Goal: Navigation & Orientation: Find specific page/section

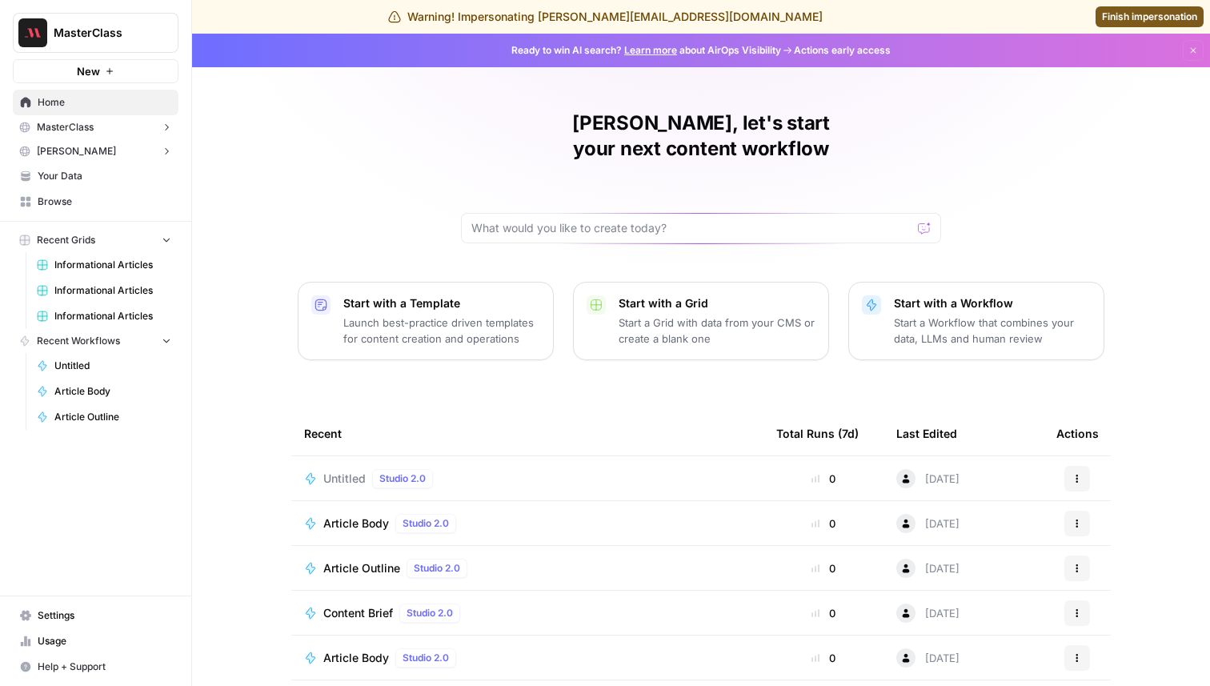
click at [111, 124] on button "MasterClass" at bounding box center [96, 127] width 166 height 24
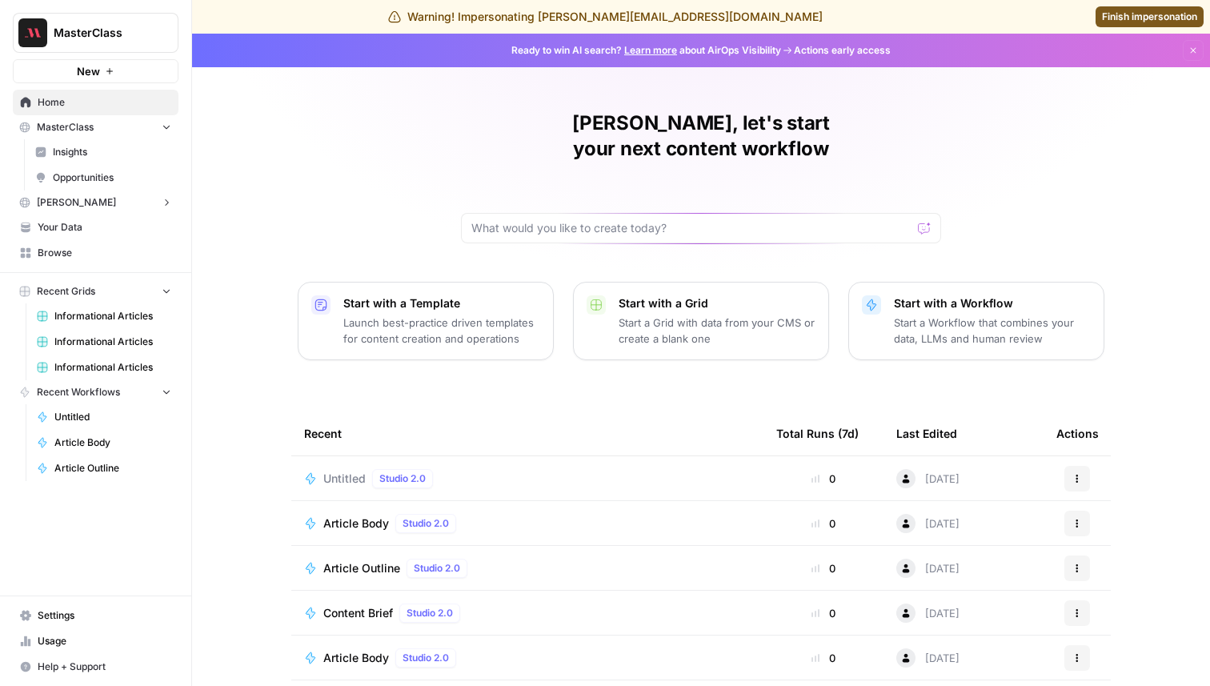
click at [119, 153] on span "Insights" at bounding box center [112, 152] width 118 height 14
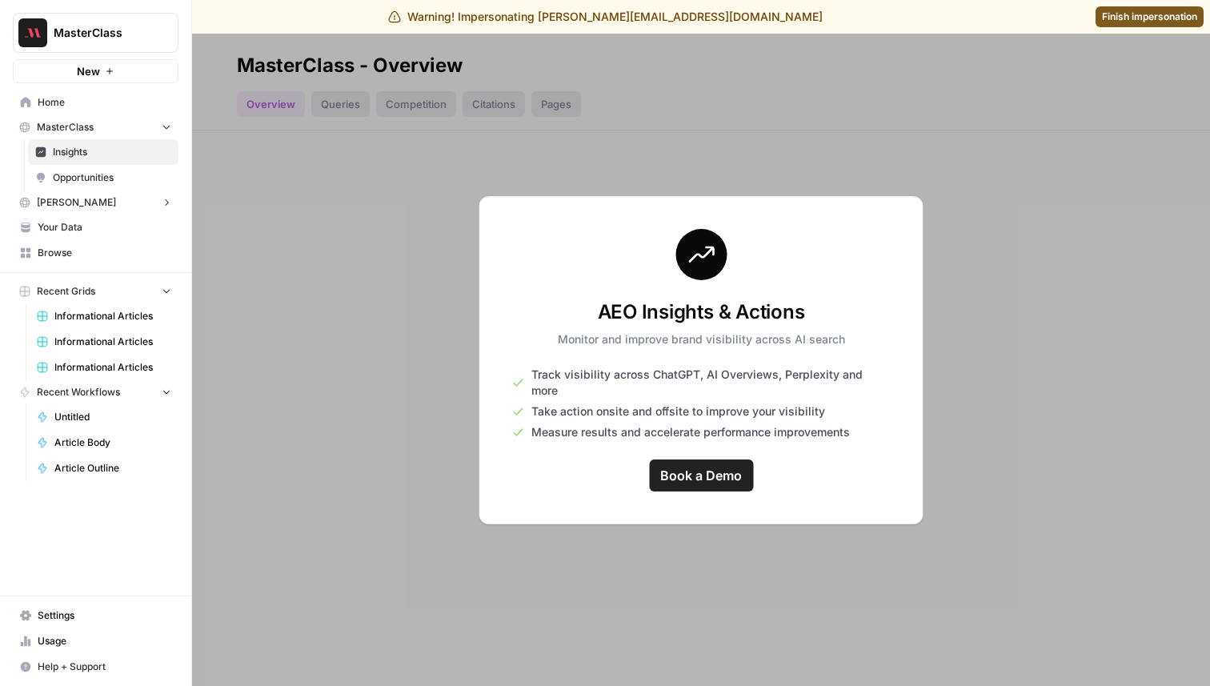
click at [84, 28] on span "MasterClass" at bounding box center [102, 33] width 97 height 16
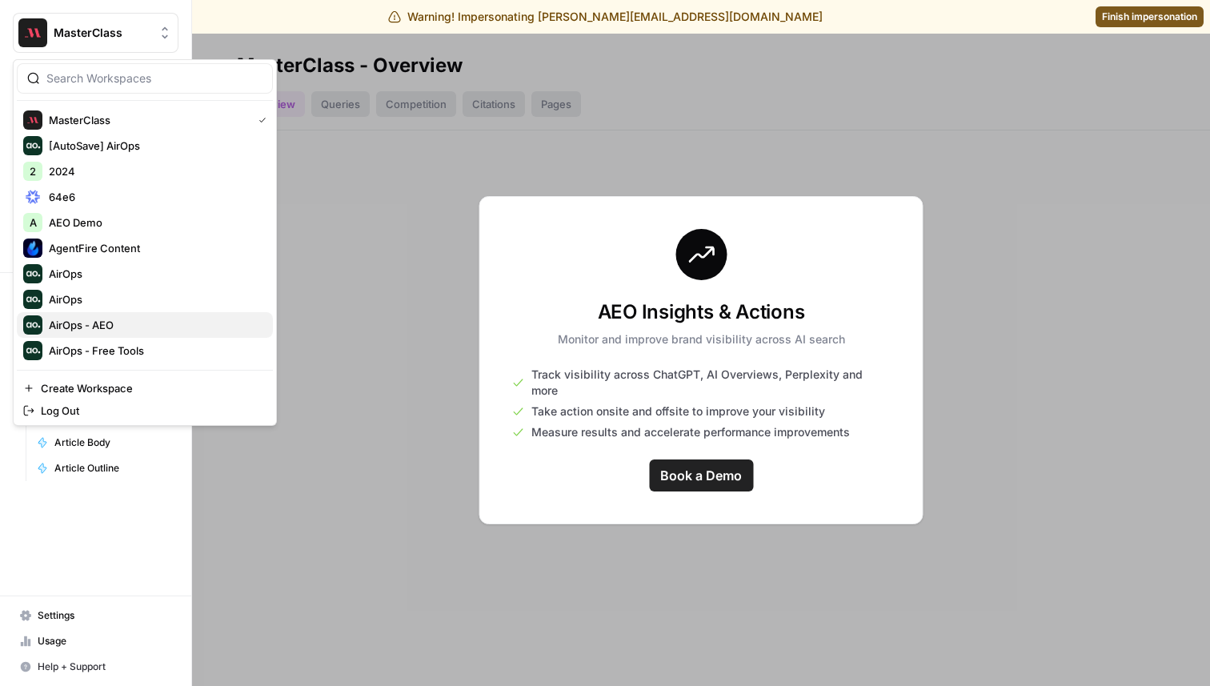
click at [102, 331] on span "AirOps - AEO" at bounding box center [154, 325] width 211 height 16
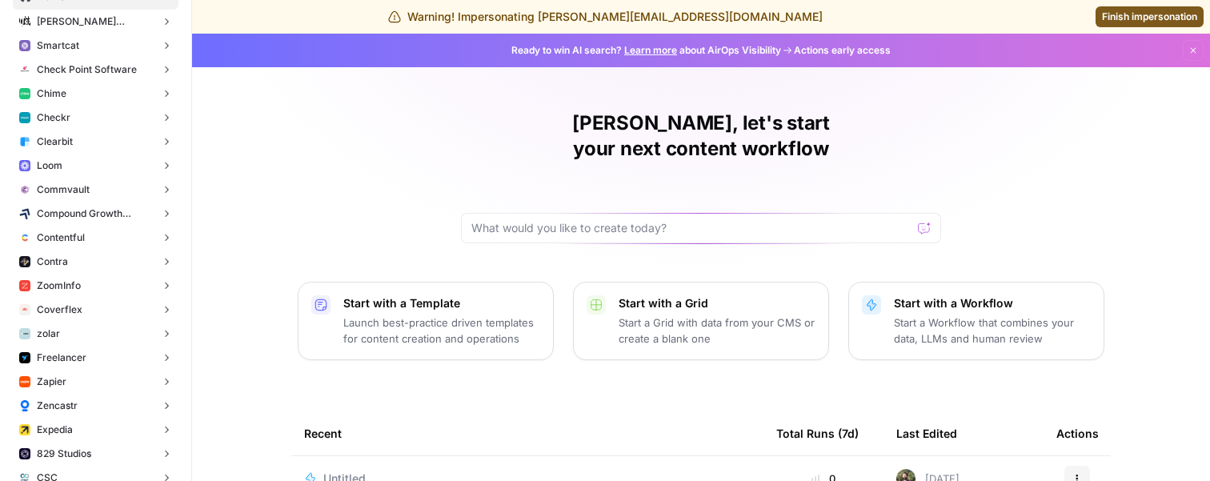
scroll to position [113, 0]
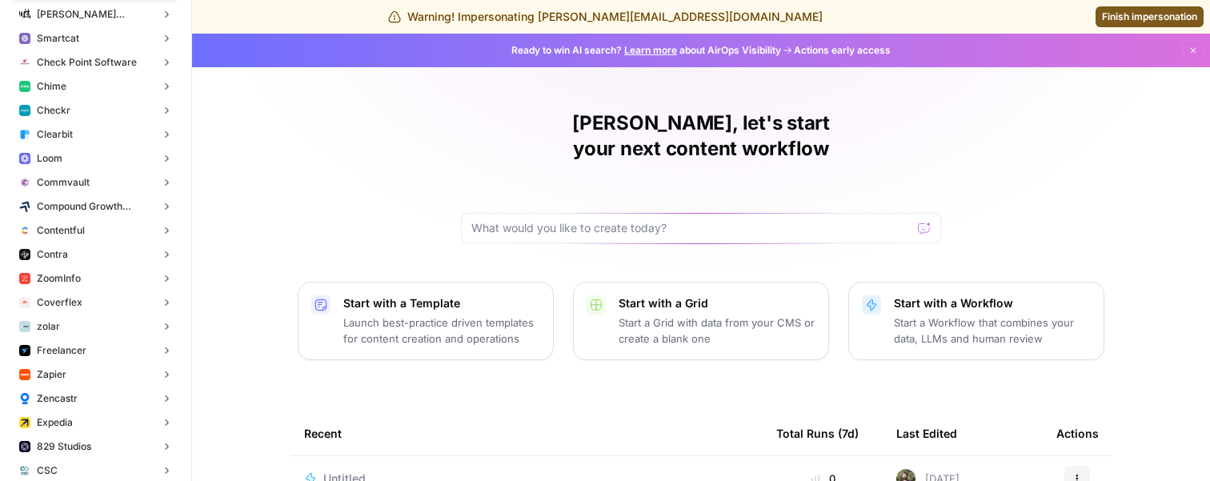
click at [93, 378] on button "Zapier" at bounding box center [96, 375] width 166 height 24
click at [91, 403] on span "Insights" at bounding box center [112, 399] width 118 height 14
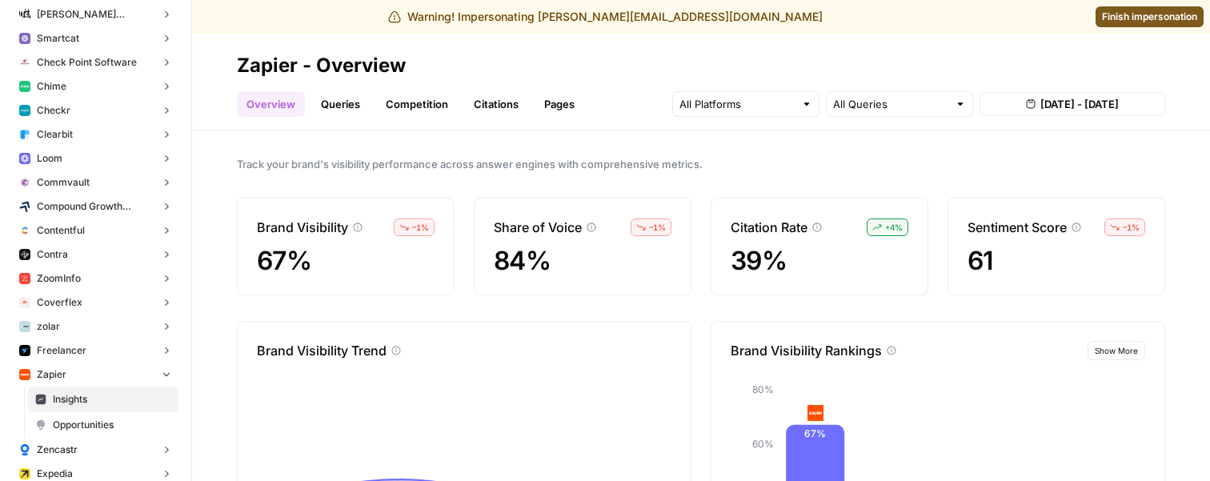
click at [347, 103] on link "Queries" at bounding box center [340, 104] width 58 height 26
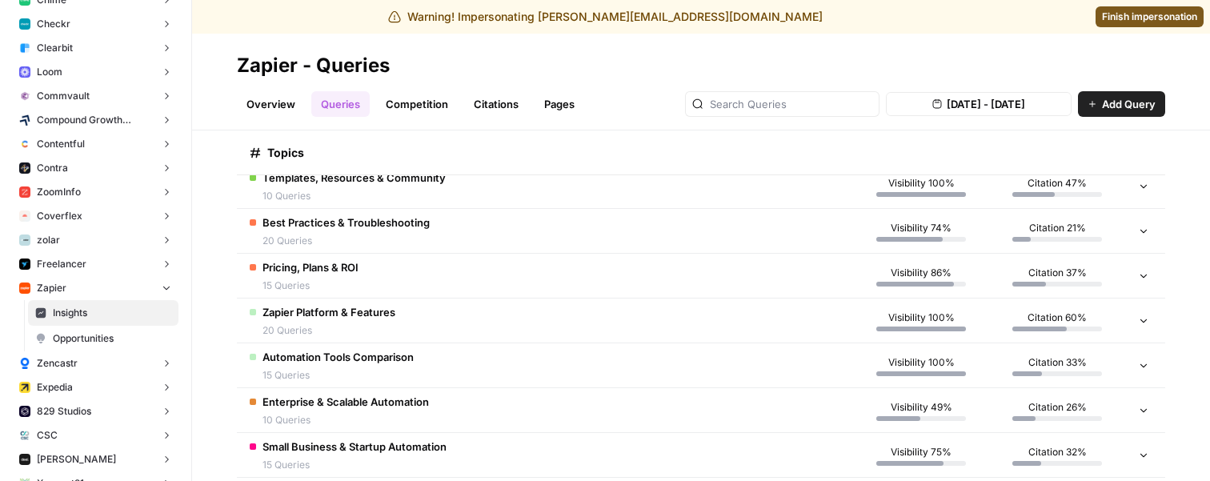
scroll to position [231, 0]
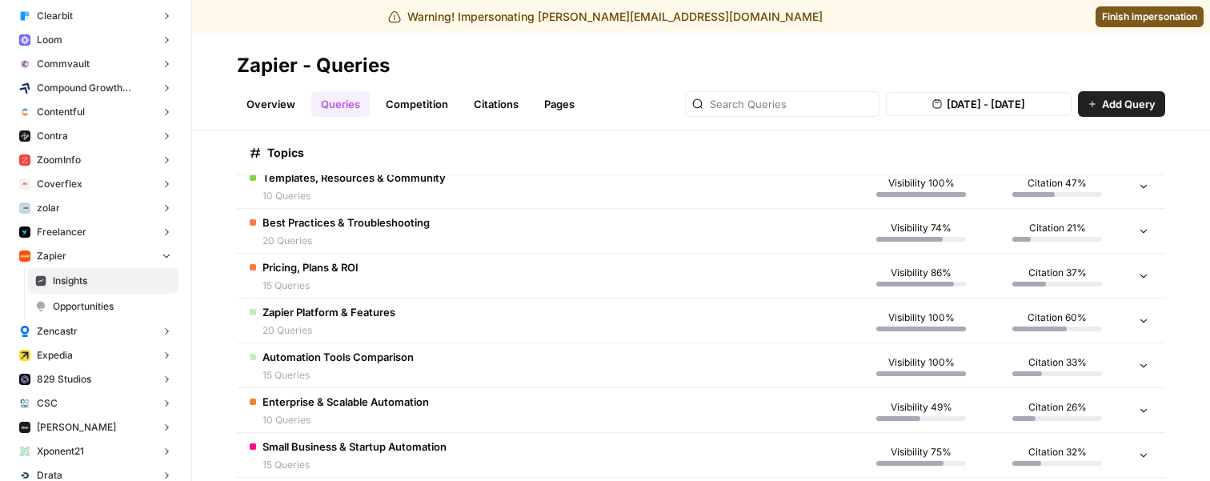
click at [113, 356] on button "Expedia" at bounding box center [96, 355] width 166 height 24
click at [111, 382] on span "Insights" at bounding box center [112, 380] width 118 height 14
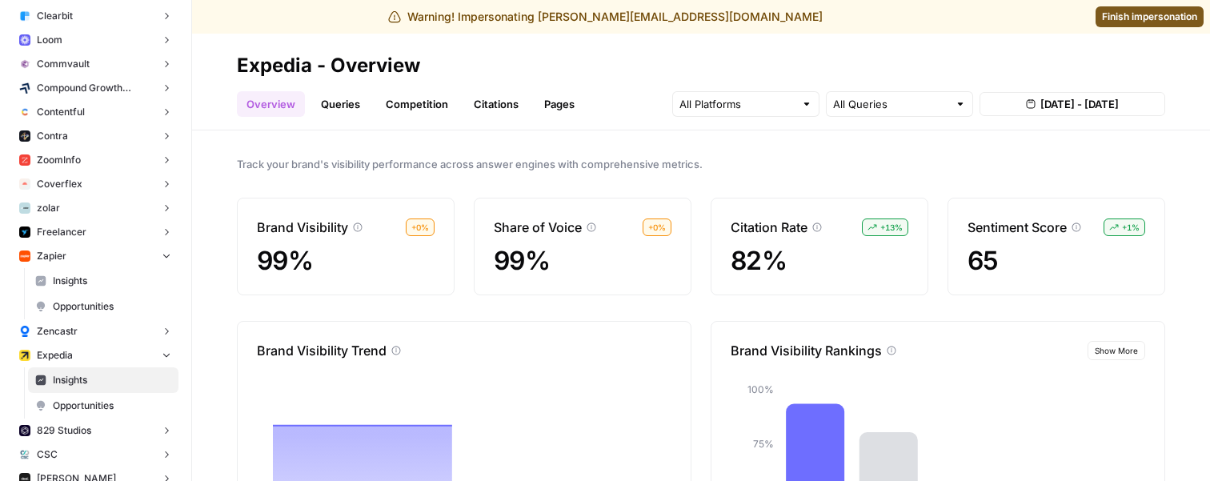
click at [343, 93] on link "Queries" at bounding box center [340, 104] width 58 height 26
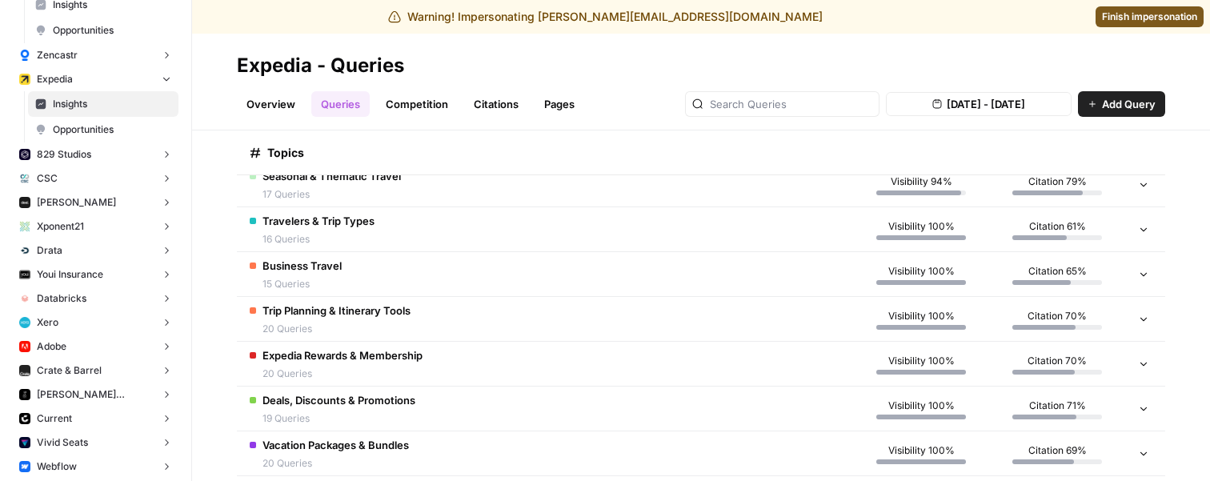
scroll to position [530, 0]
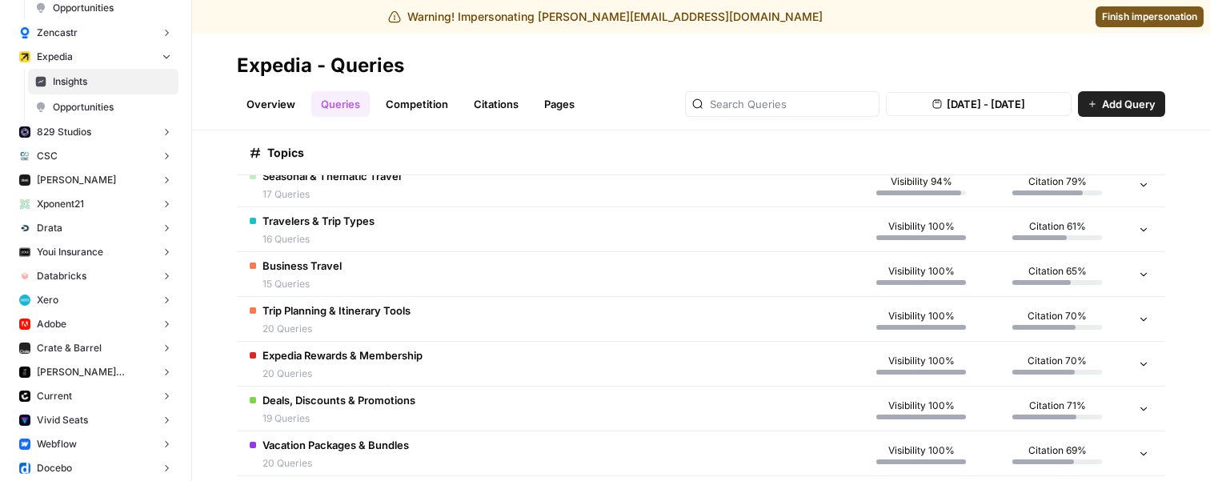
click at [87, 321] on button "Adobe" at bounding box center [96, 324] width 166 height 24
click at [89, 345] on span "Insights" at bounding box center [112, 349] width 118 height 14
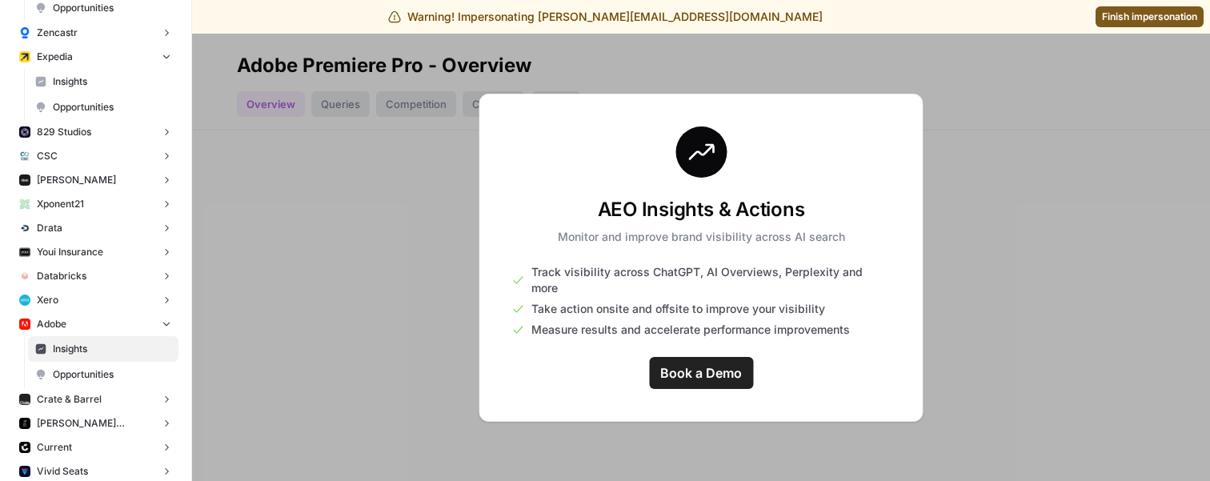
click at [92, 300] on button "Xero" at bounding box center [96, 300] width 166 height 24
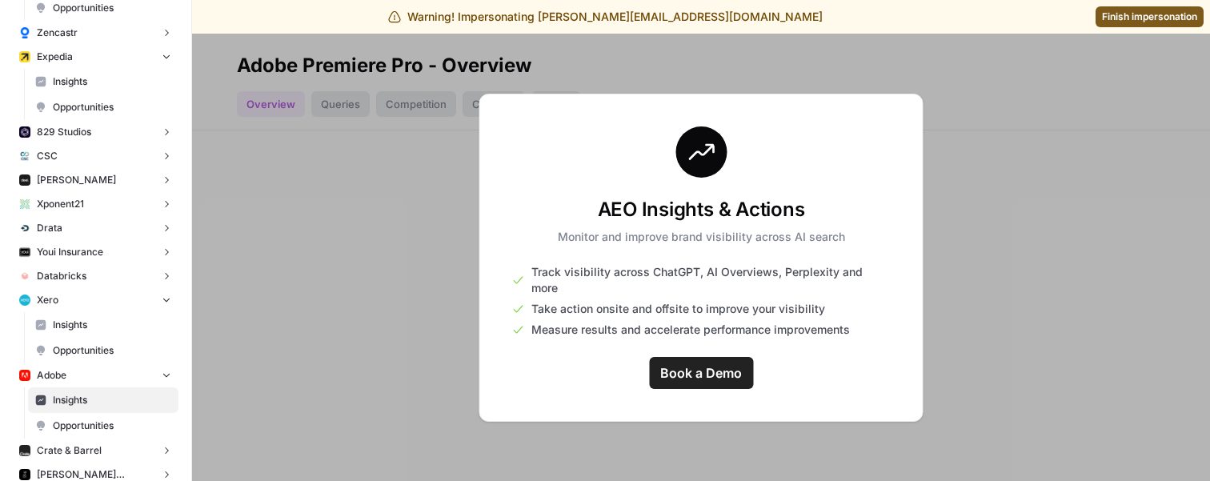
click at [92, 328] on span "Insights" at bounding box center [112, 325] width 118 height 14
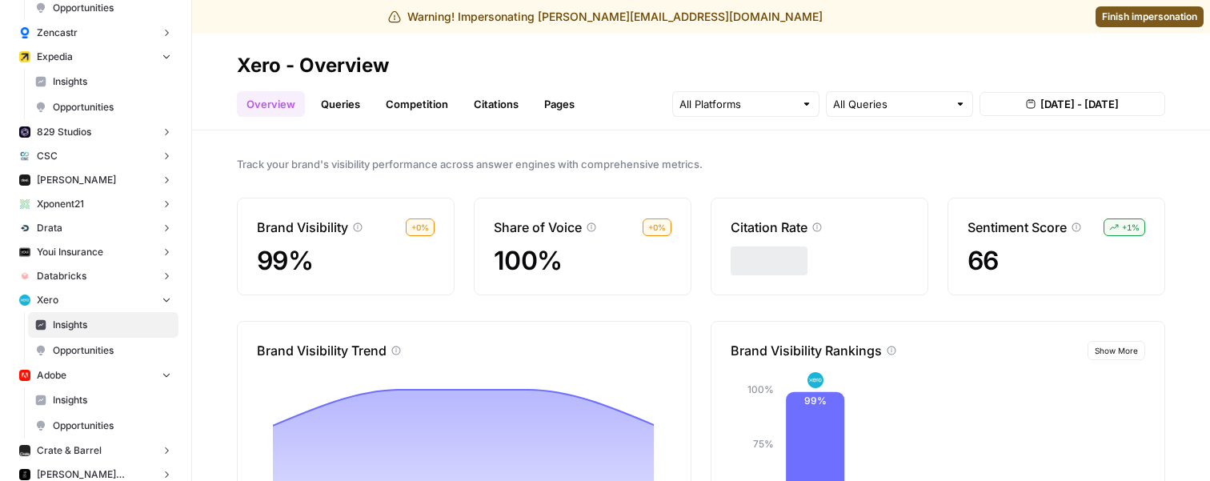
click at [339, 106] on link "Queries" at bounding box center [340, 104] width 58 height 26
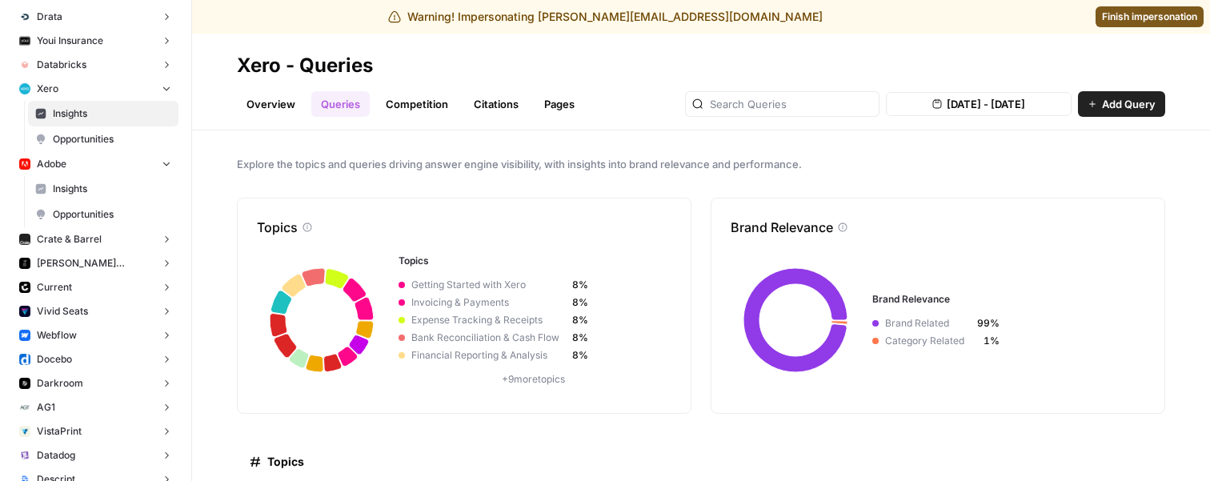
scroll to position [764, 0]
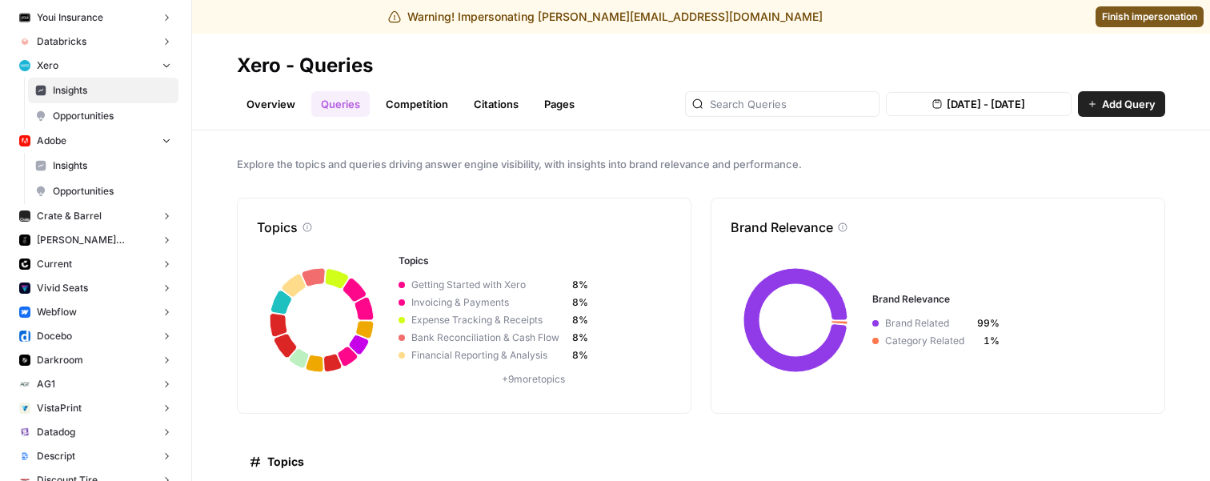
click at [106, 318] on button "Webflow" at bounding box center [96, 312] width 166 height 24
click at [102, 337] on span "Insights" at bounding box center [112, 337] width 118 height 14
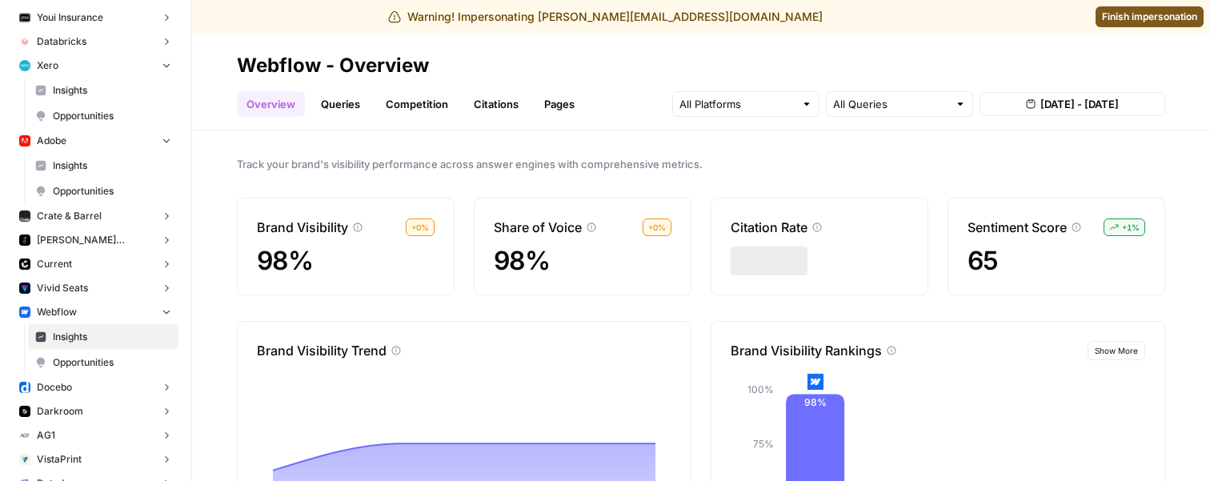
click at [346, 106] on link "Queries" at bounding box center [340, 104] width 58 height 26
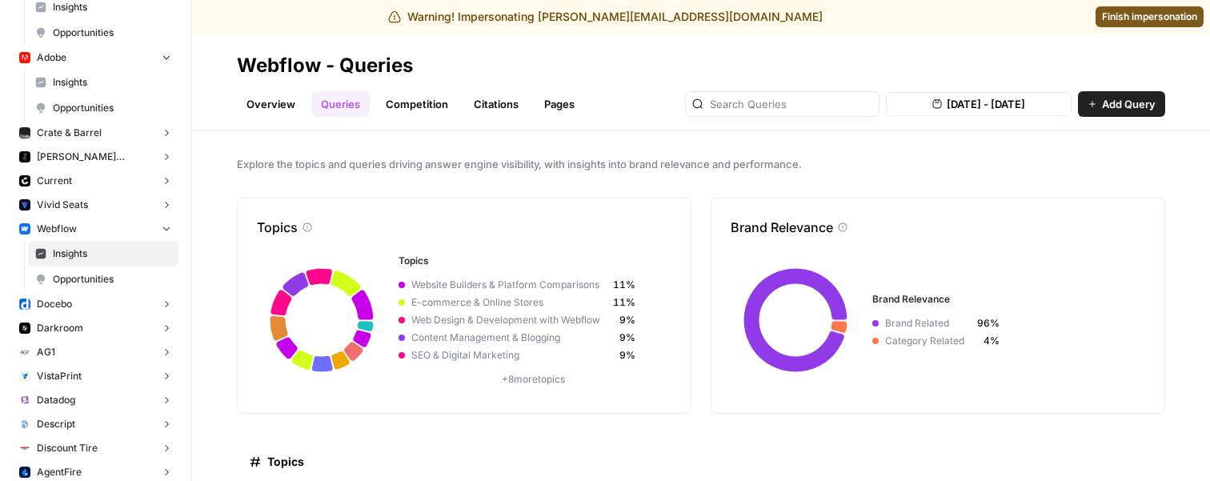
scroll to position [862, 0]
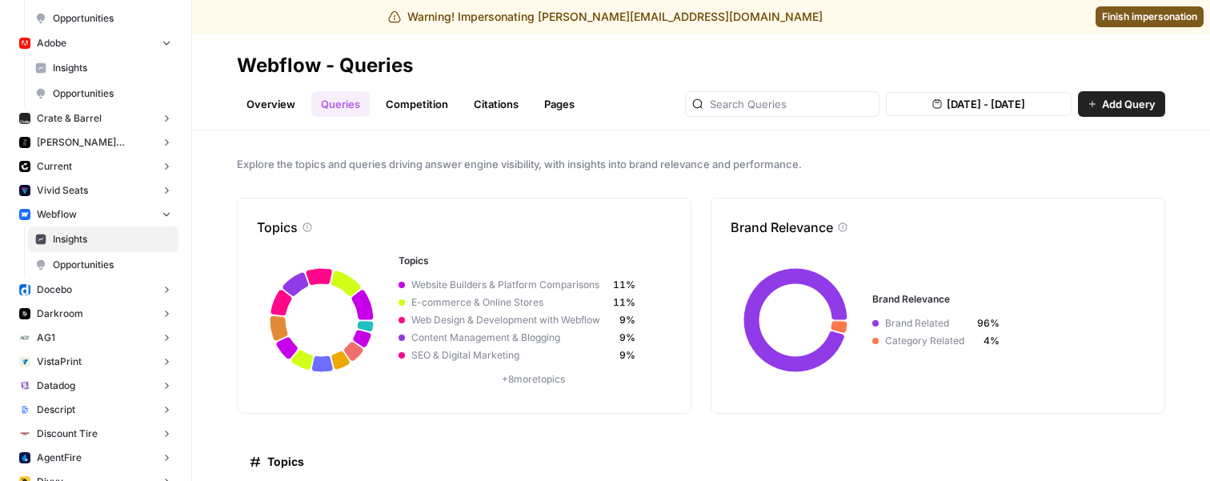
click at [130, 292] on button "Docebo" at bounding box center [96, 290] width 166 height 24
click at [116, 311] on span "Insights" at bounding box center [112, 314] width 118 height 14
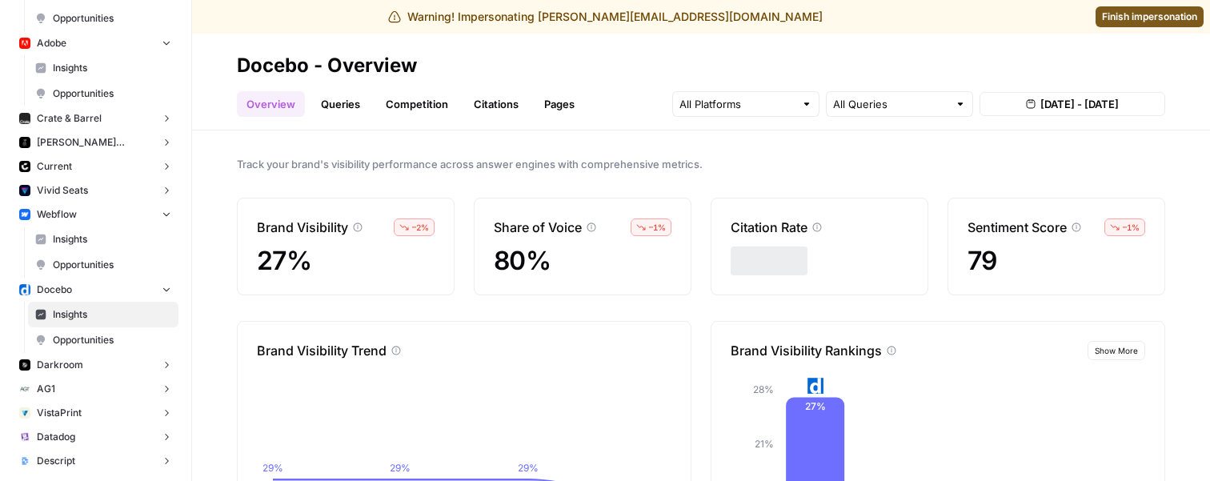
click at [361, 110] on link "Queries" at bounding box center [340, 104] width 58 height 26
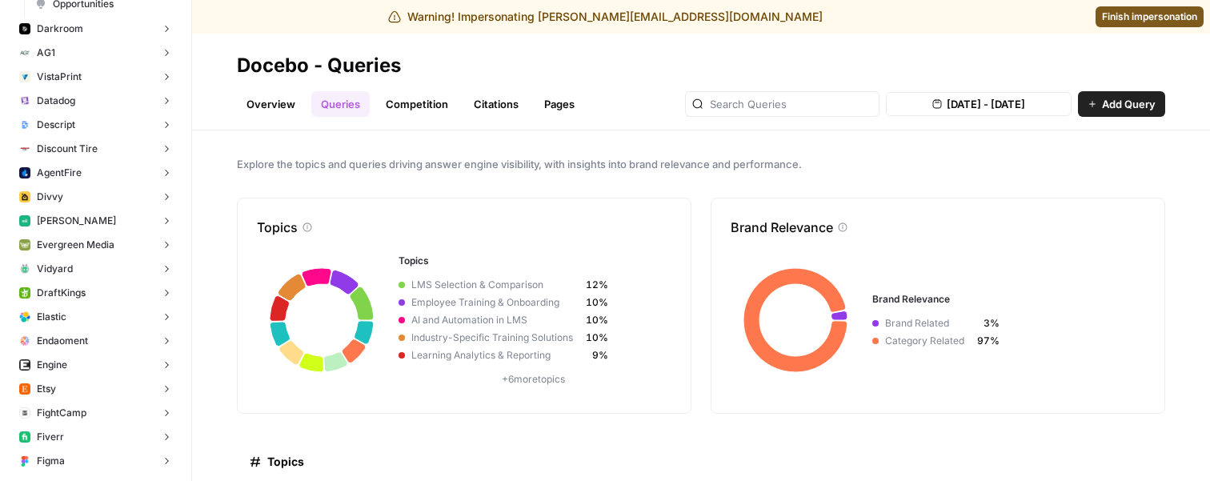
scroll to position [1205, 0]
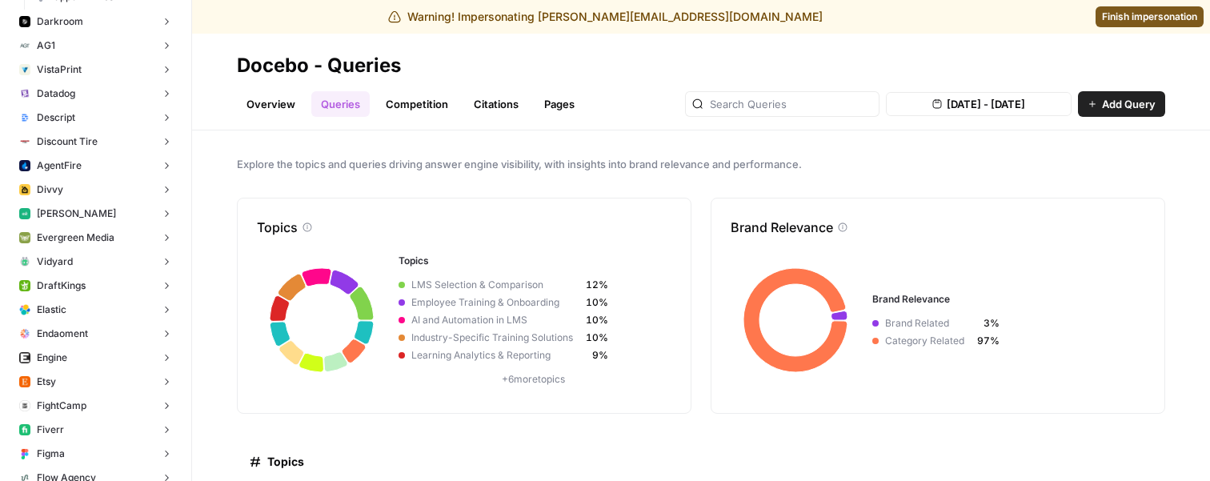
click at [77, 381] on button "Etsy" at bounding box center [96, 382] width 166 height 24
click at [77, 400] on span "Insights" at bounding box center [112, 406] width 118 height 14
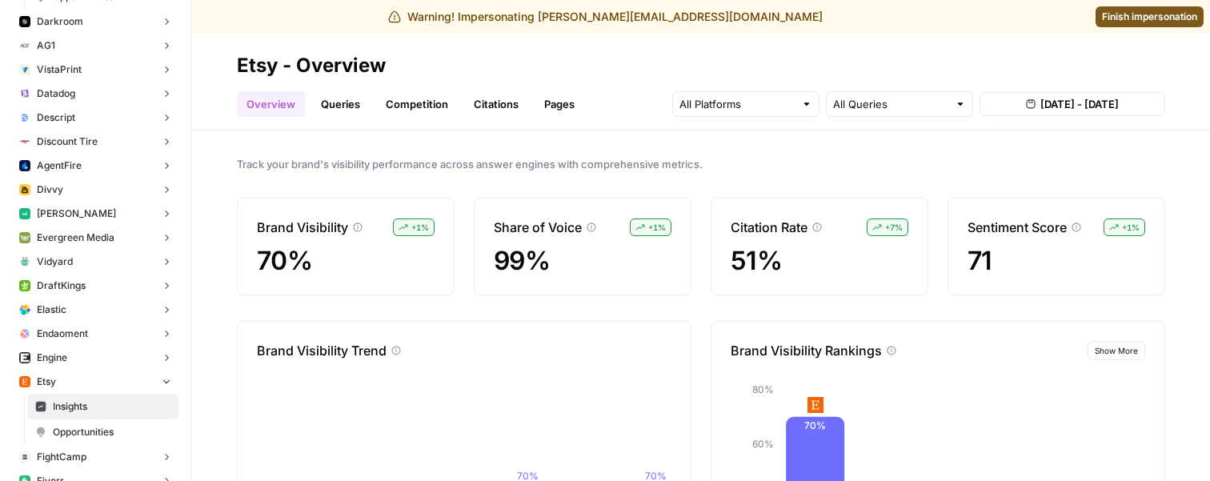
click at [352, 111] on link "Queries" at bounding box center [340, 104] width 58 height 26
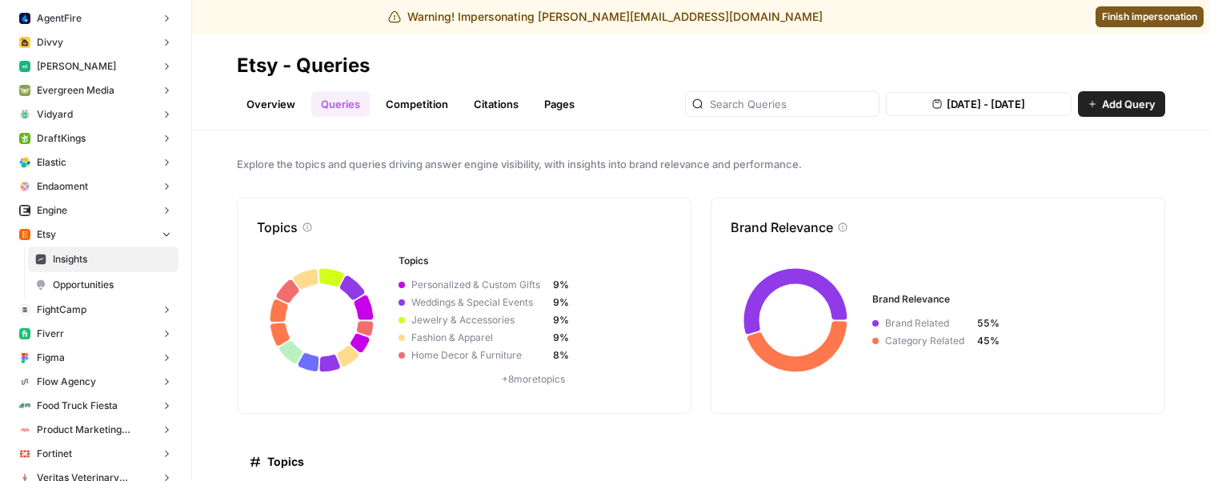
scroll to position [1376, 0]
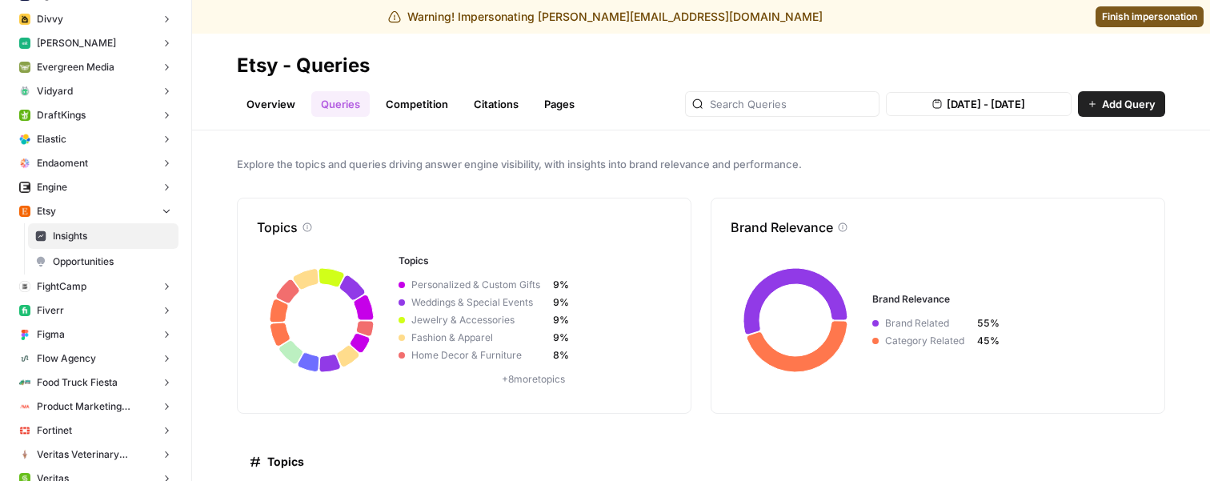
click at [1176, 18] on span "Finish impersonation" at bounding box center [1149, 17] width 95 height 14
